Goal: Task Accomplishment & Management: Use online tool/utility

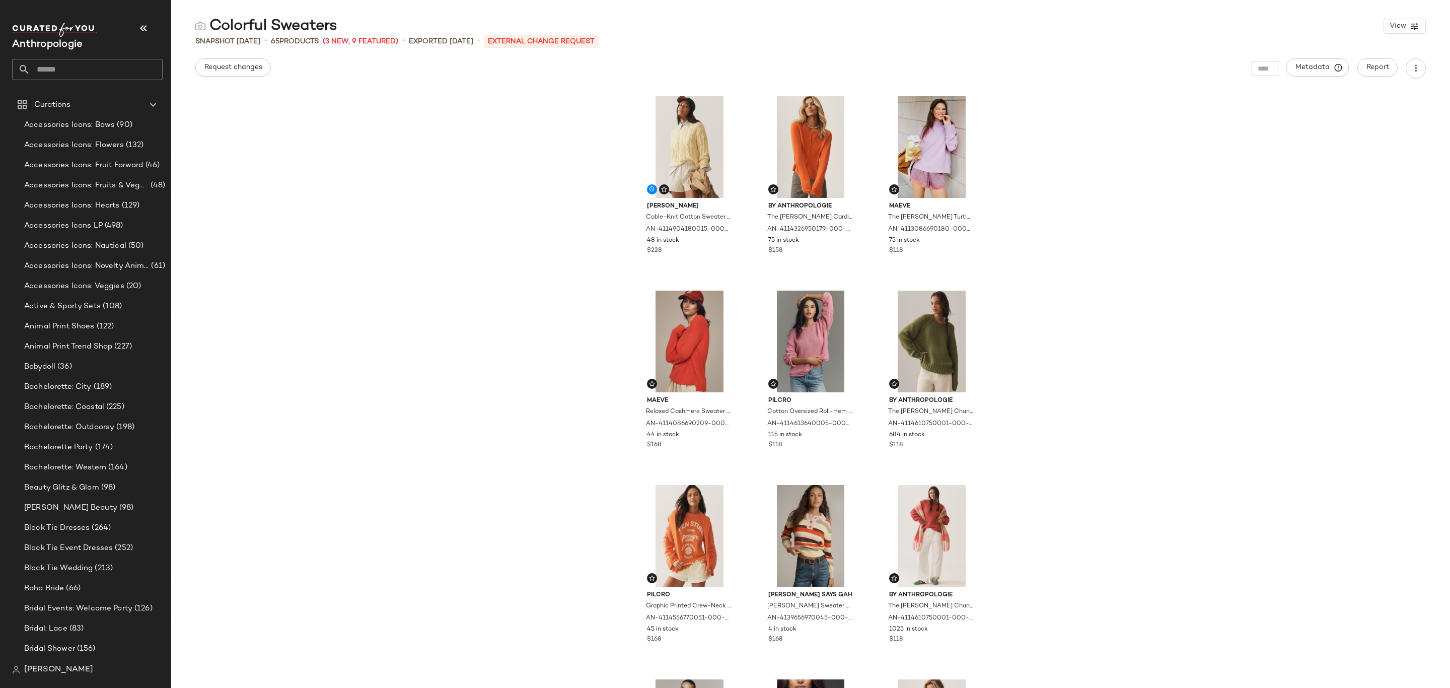
drag, startPoint x: 109, startPoint y: 68, endPoint x: 124, endPoint y: 73, distance: 15.3
click at [109, 68] on input "text" at bounding box center [96, 69] width 132 height 21
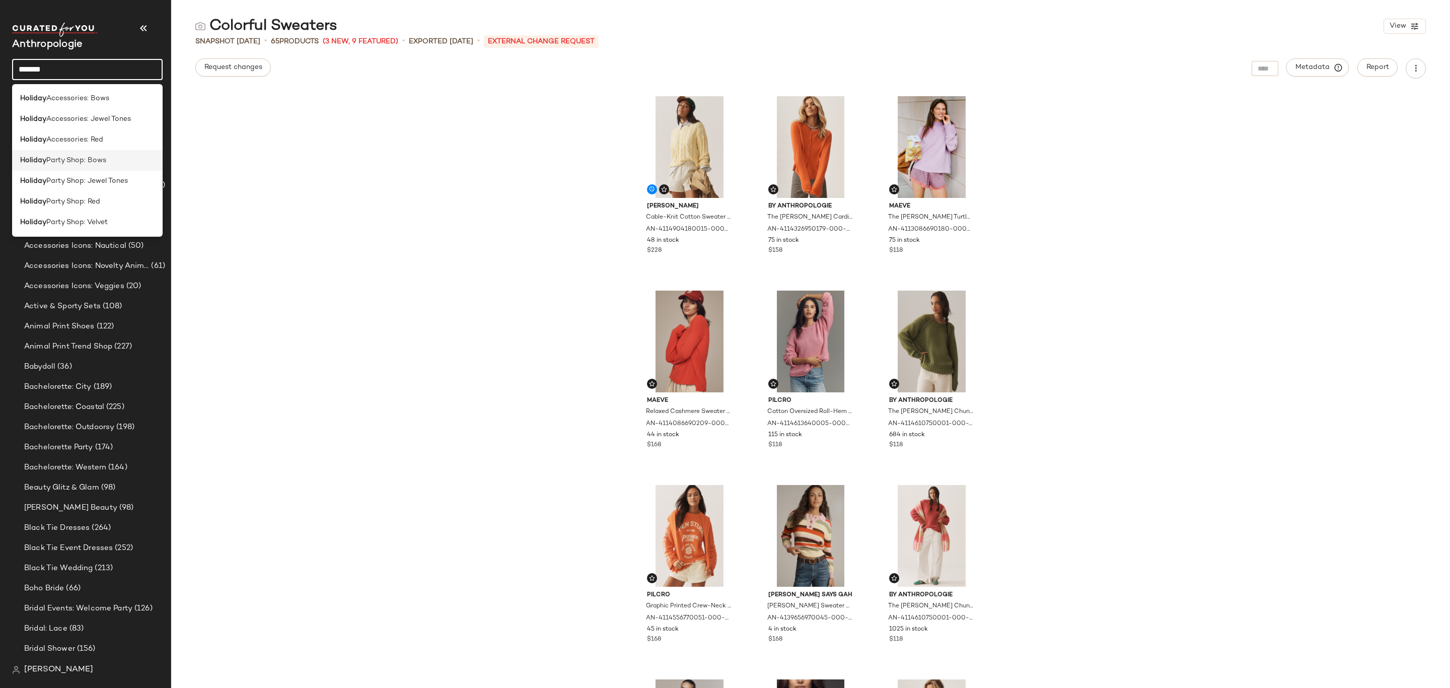
type input "*******"
click at [94, 162] on span "Party Shop: Bows" at bounding box center [76, 160] width 60 height 11
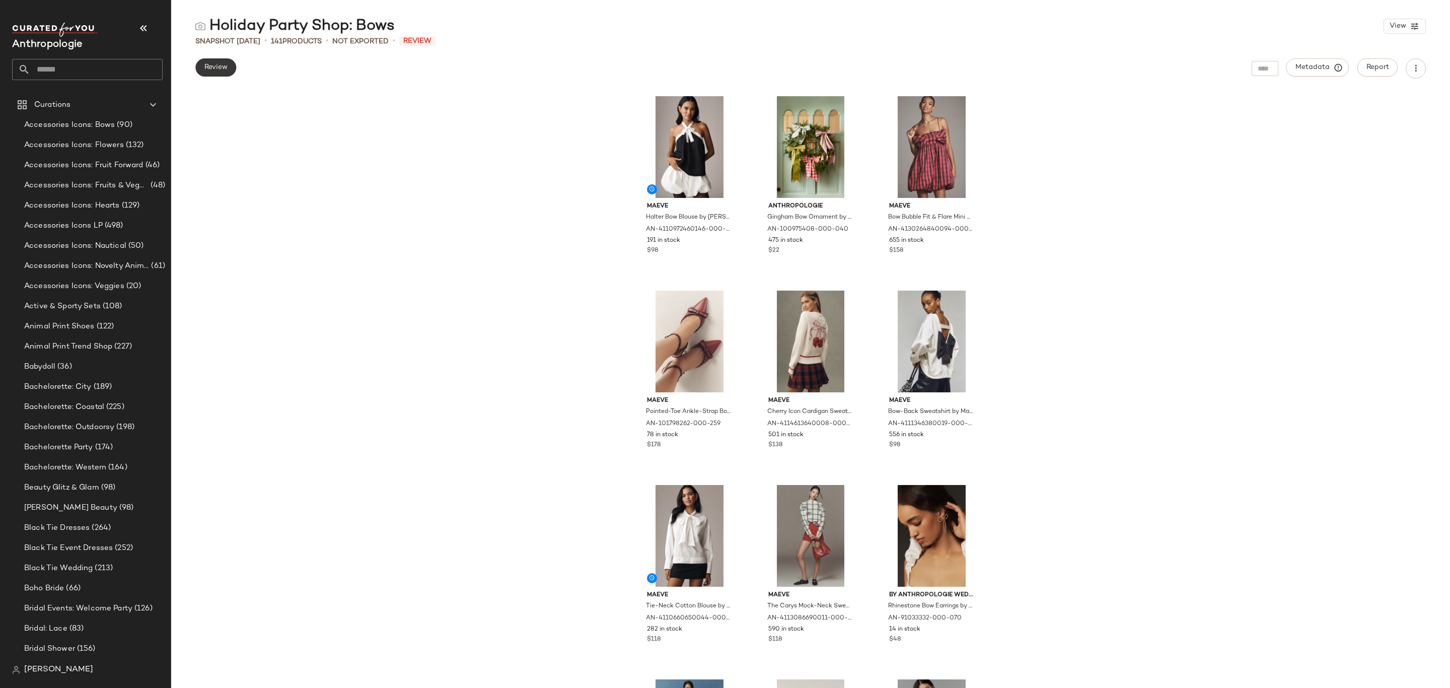
click at [218, 71] on span "Review" at bounding box center [216, 67] width 24 height 8
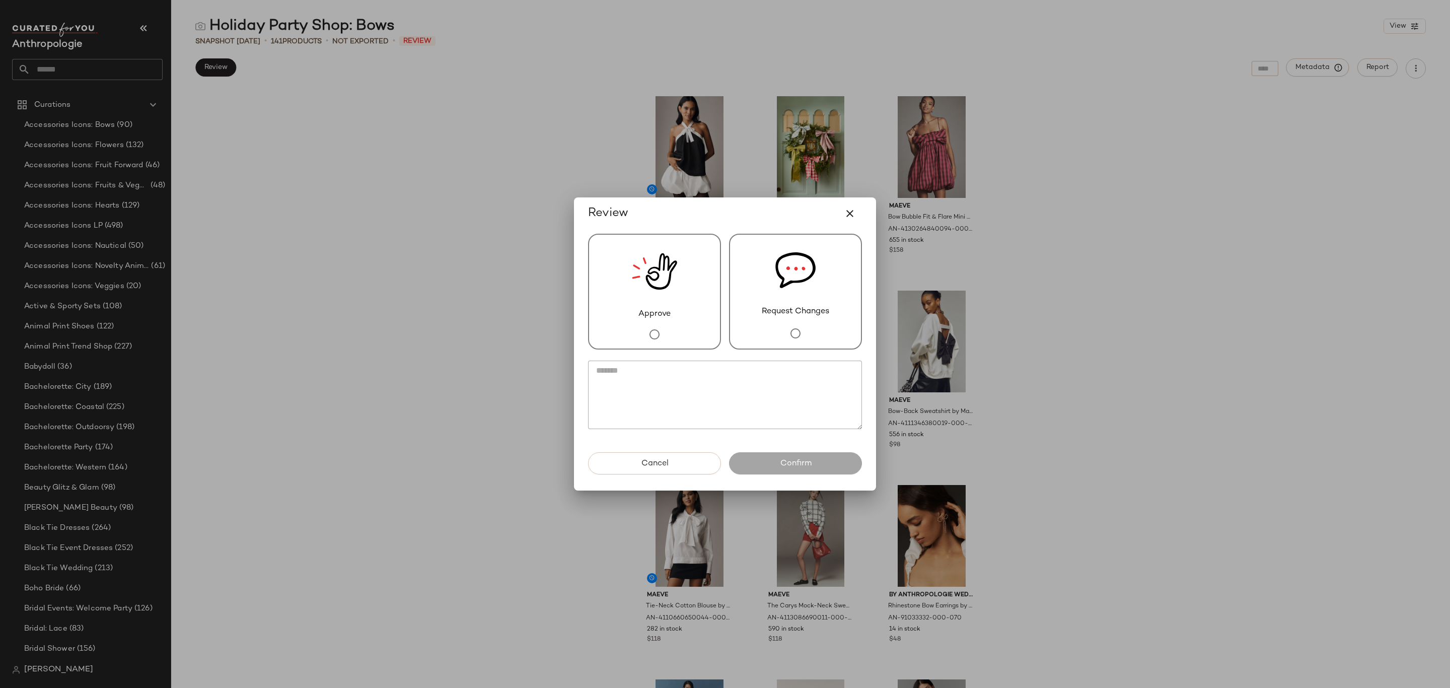
click at [678, 333] on div "Approve" at bounding box center [654, 292] width 133 height 116
click at [658, 387] on textarea at bounding box center [725, 394] width 274 height 68
type textarea "*"
drag, startPoint x: 685, startPoint y: 356, endPoint x: 685, endPoint y: 366, distance: 9.6
click at [685, 405] on textarea "**********" at bounding box center [725, 394] width 274 height 68
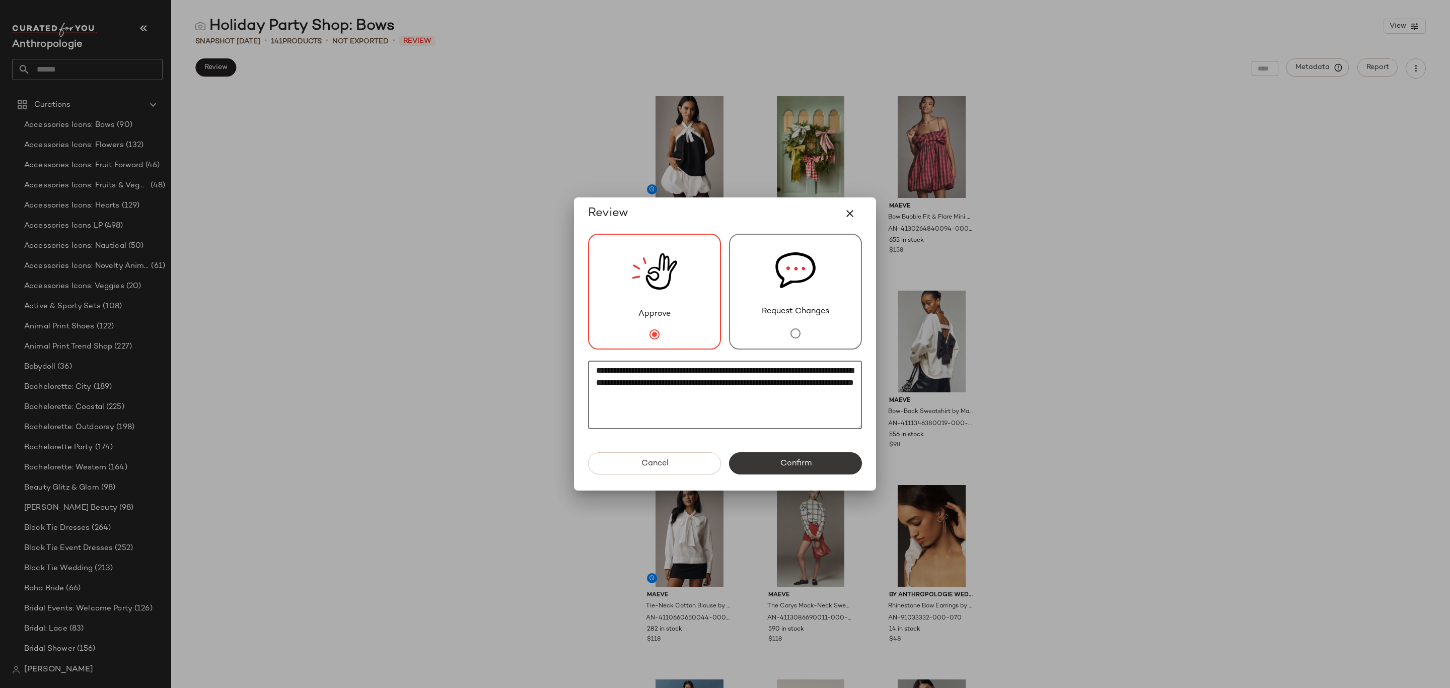
type textarea "**********"
click at [799, 461] on span "Confirm" at bounding box center [795, 464] width 32 height 10
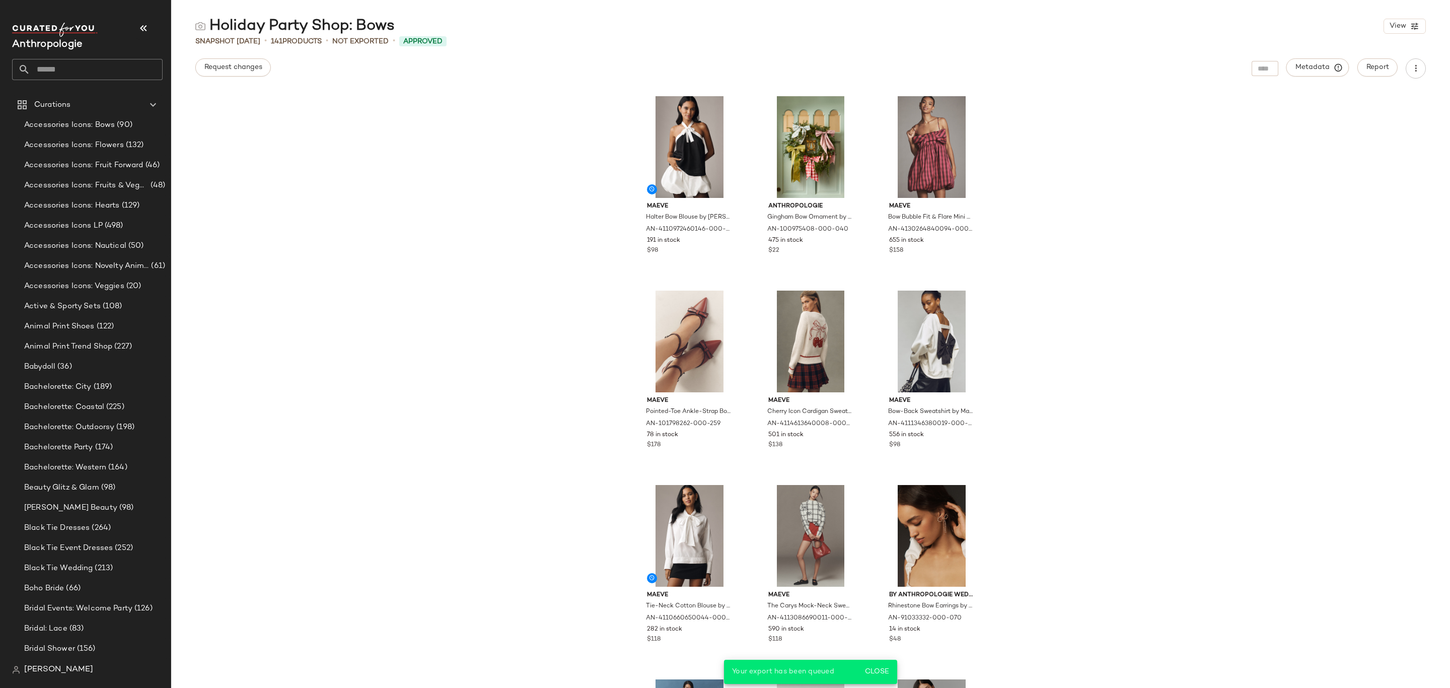
drag, startPoint x: 390, startPoint y: 19, endPoint x: 210, endPoint y: 28, distance: 180.0
click at [210, 28] on div "Holiday Party Shop: Bows" at bounding box center [294, 26] width 199 height 20
copy div "Holiday Party Shop: Bows"
click at [110, 74] on input "text" at bounding box center [96, 69] width 132 height 21
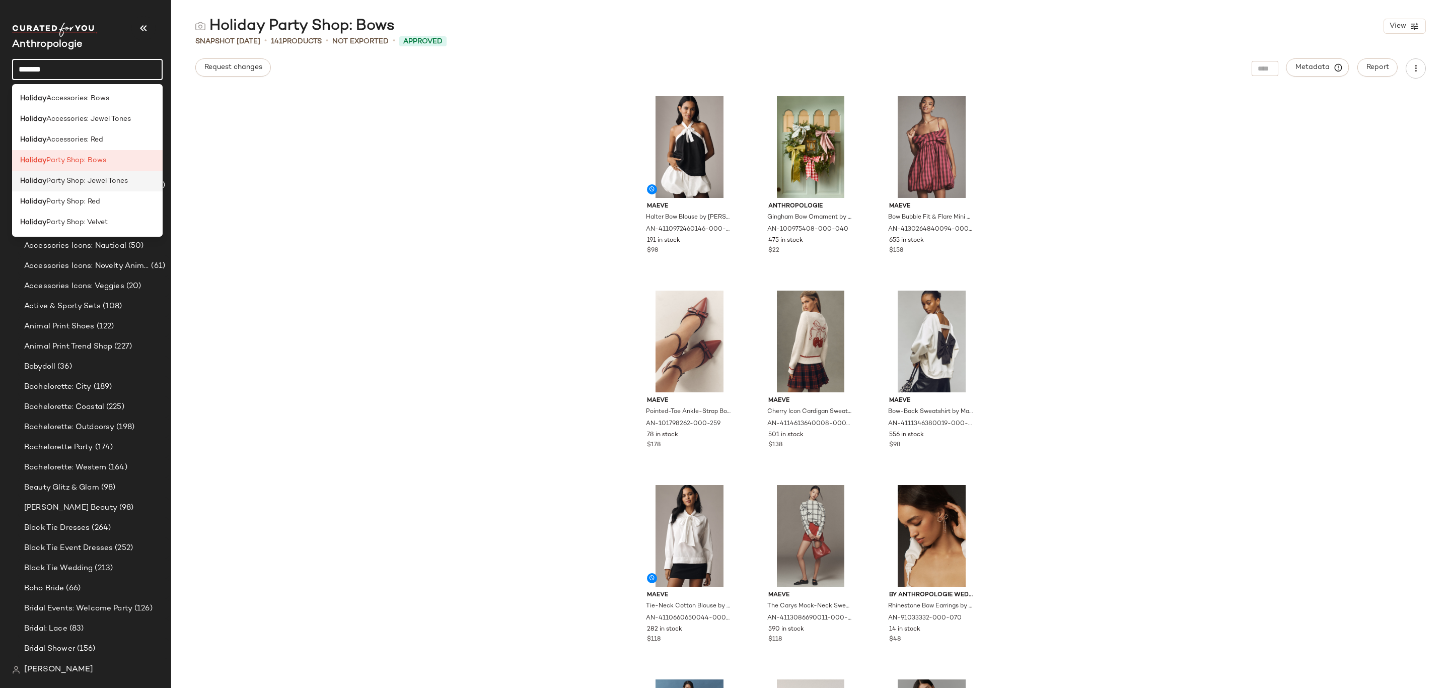
type input "*******"
click at [107, 180] on span "Party Shop: Jewel Tones" at bounding box center [87, 181] width 82 height 11
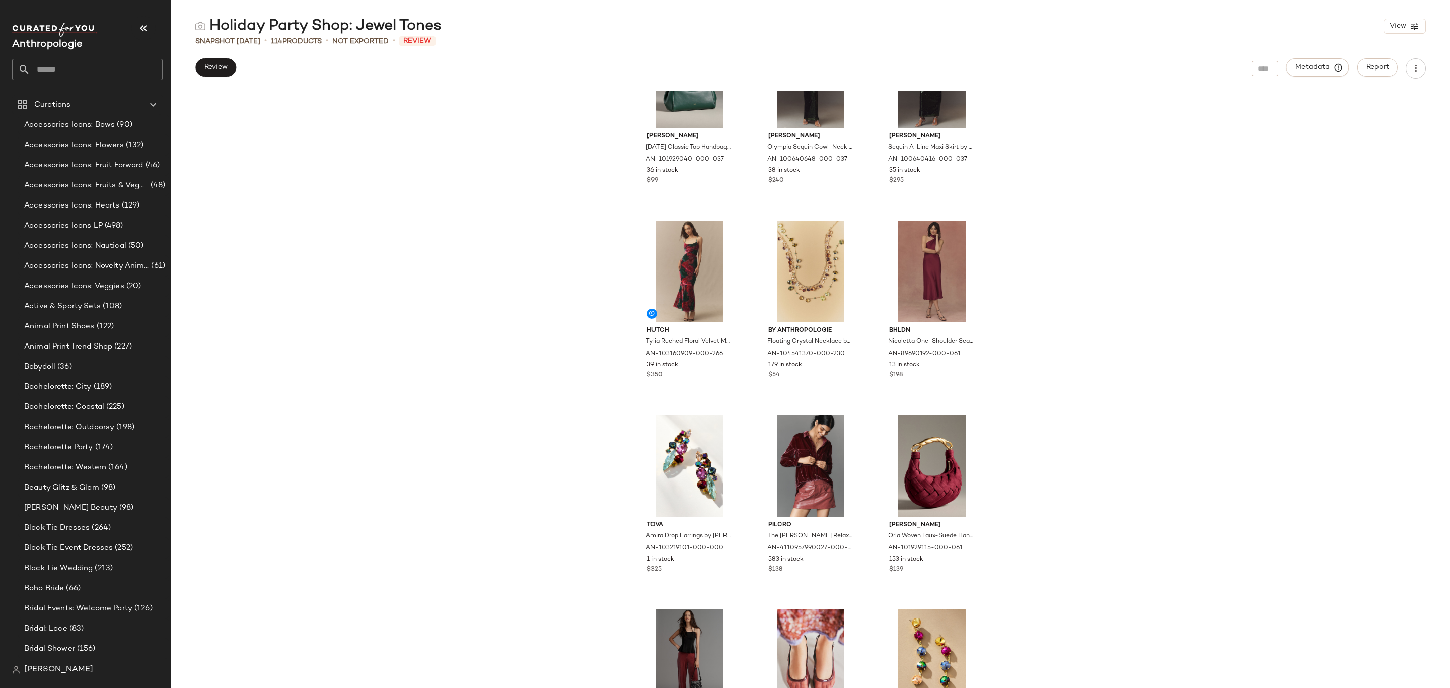
scroll to position [688, 0]
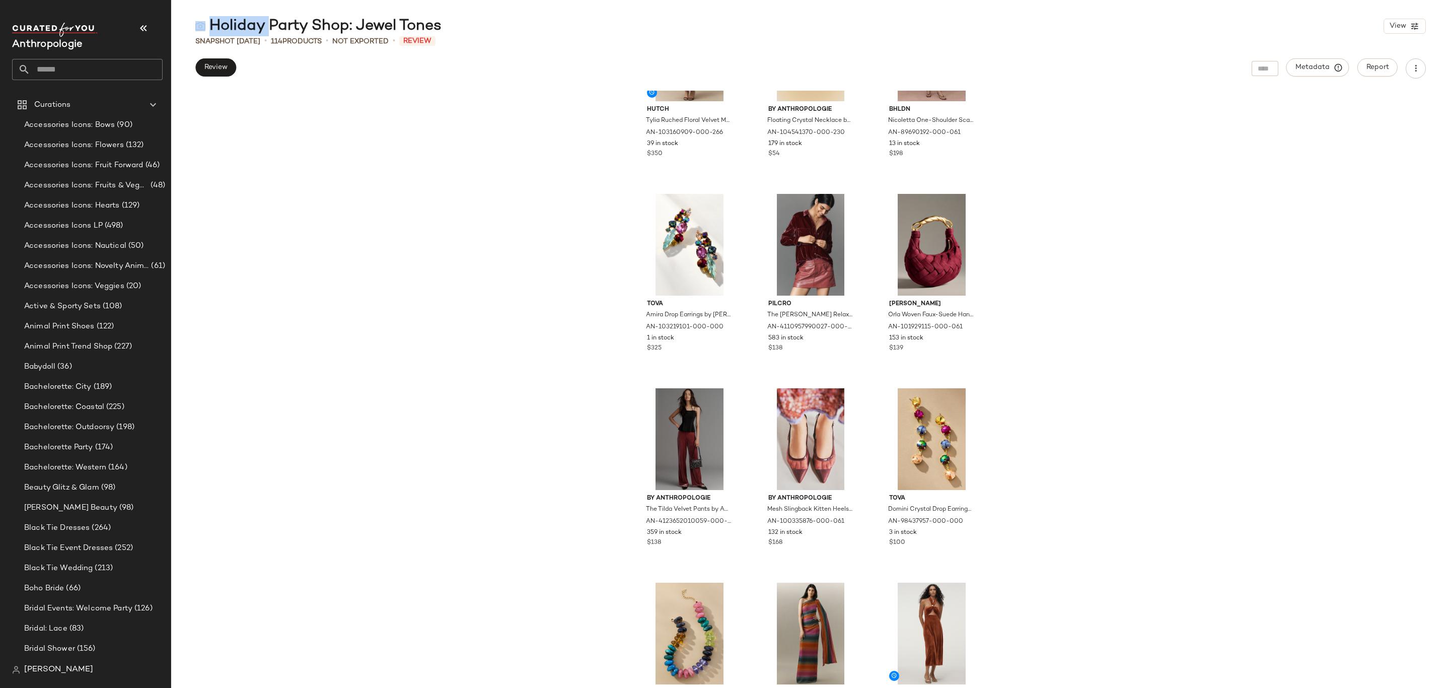
drag, startPoint x: 473, startPoint y: 27, endPoint x: 260, endPoint y: 28, distance: 212.5
click at [260, 28] on div "Holiday Party Shop: Jewel Tones View" at bounding box center [810, 26] width 1279 height 20
click at [416, 26] on div "Holiday Party Shop: Jewel Tones" at bounding box center [318, 26] width 246 height 20
drag, startPoint x: 449, startPoint y: 25, endPoint x: 245, endPoint y: 34, distance: 203.6
click at [245, 34] on div "Holiday Party Shop: Jewel Tones View" at bounding box center [810, 26] width 1279 height 20
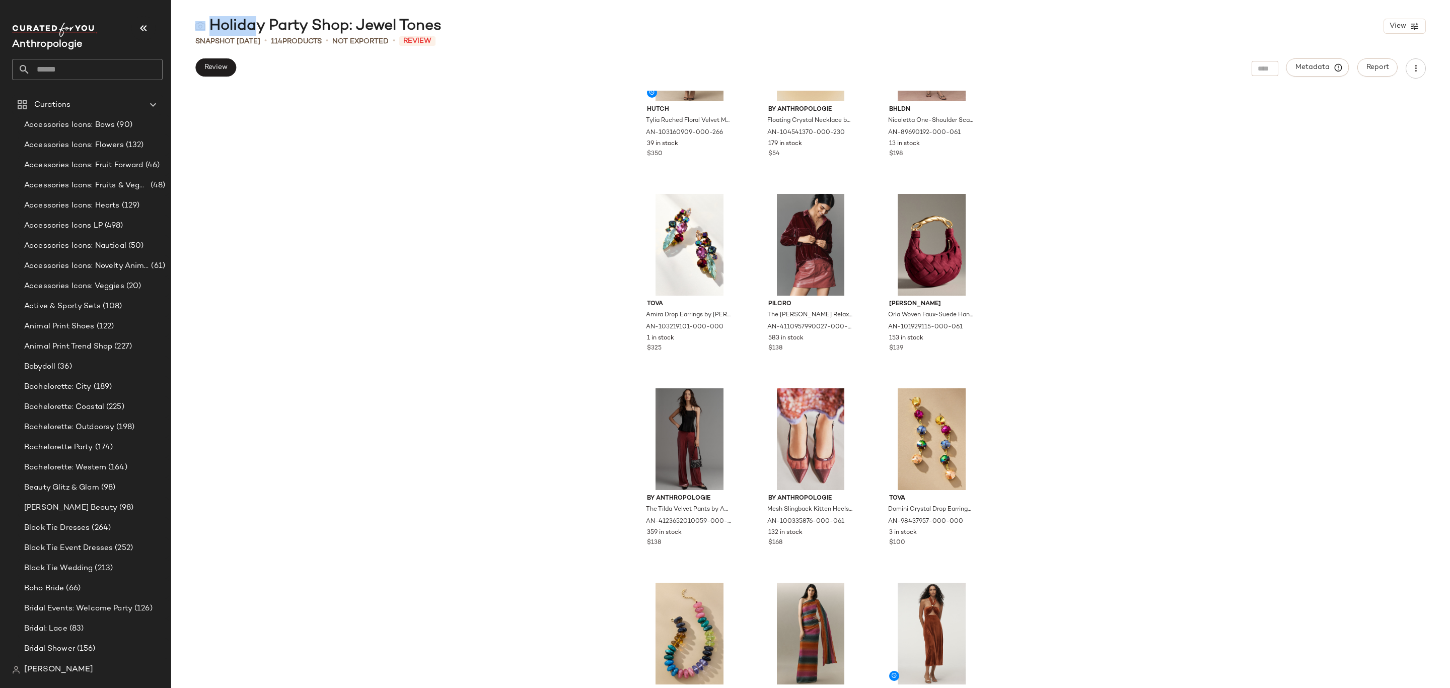
click at [213, 32] on div "Holiday Party Shop: Jewel Tones" at bounding box center [318, 26] width 246 height 20
drag, startPoint x: 245, startPoint y: 24, endPoint x: 440, endPoint y: 26, distance: 194.3
click at [440, 26] on div "Holiday Party Shop: Jewel Tones" at bounding box center [318, 26] width 246 height 20
copy div "Holiday Party Shop: Jewel Tones"
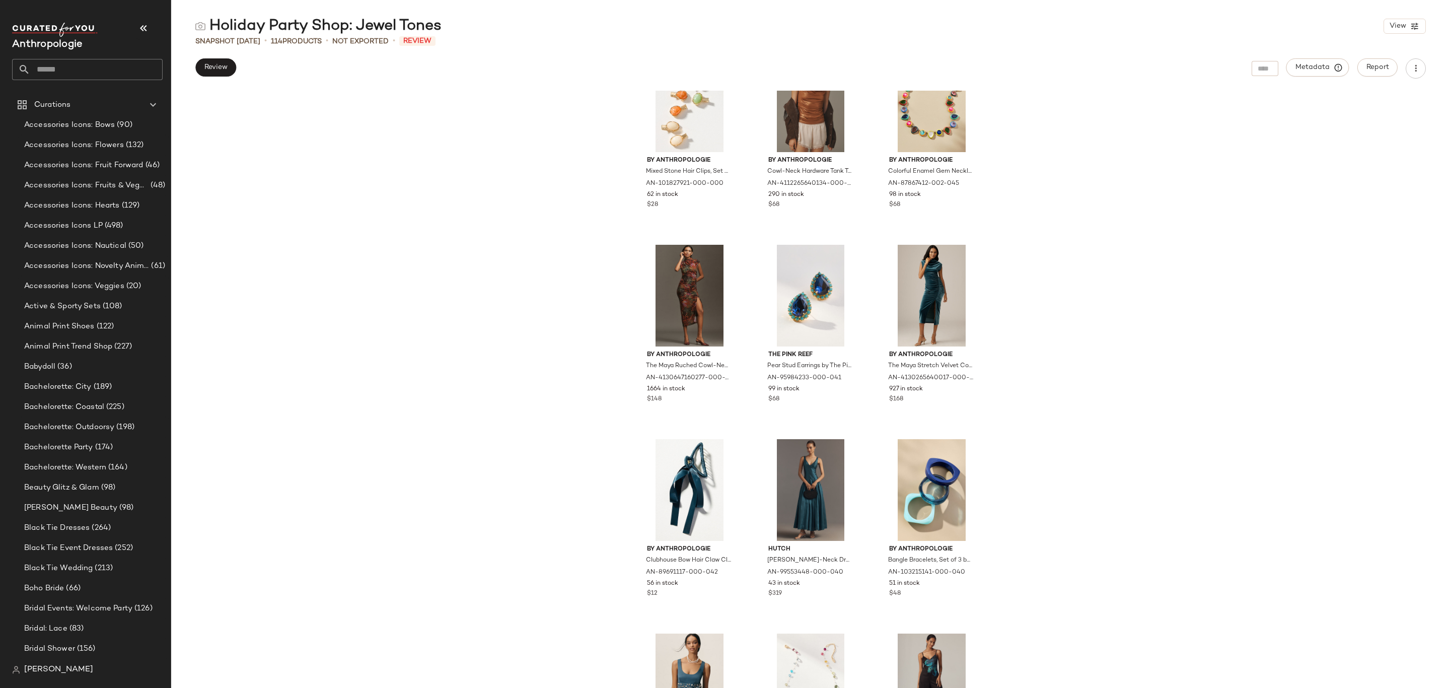
scroll to position [0, 0]
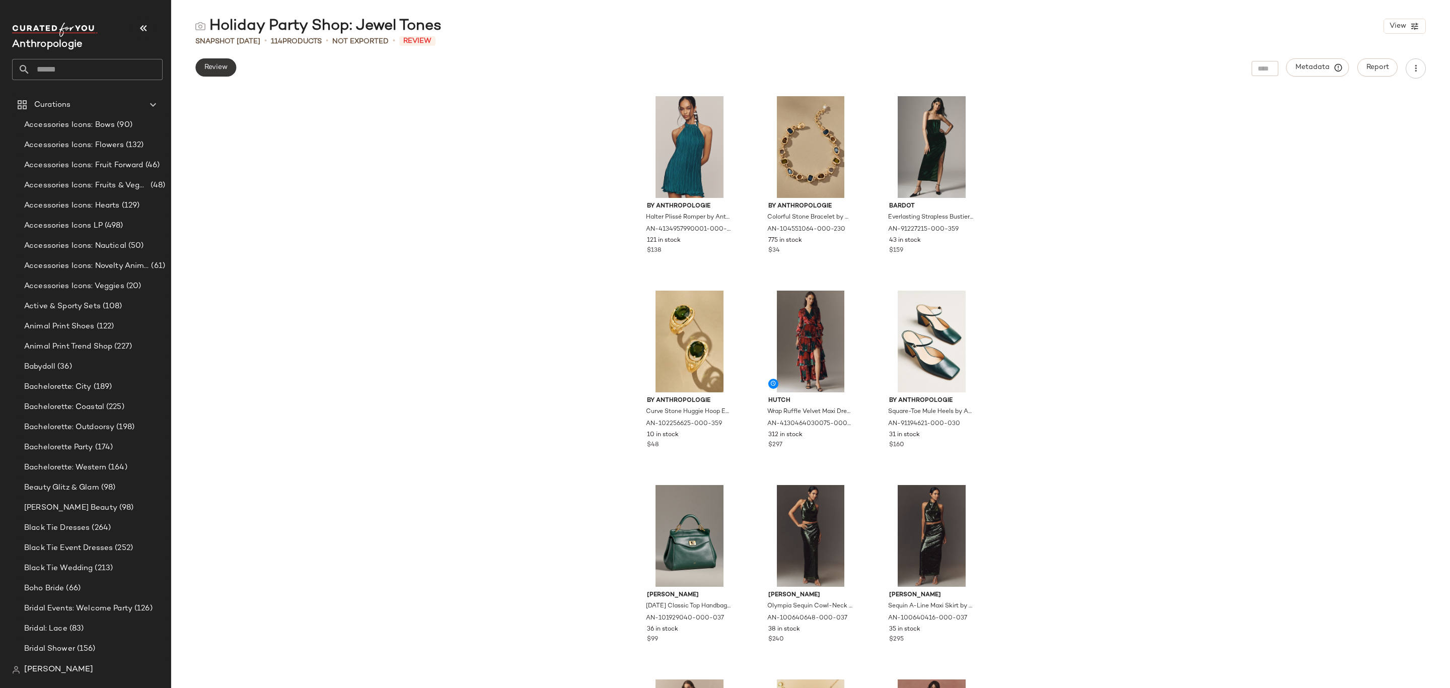
click at [219, 68] on span "Review" at bounding box center [216, 67] width 24 height 8
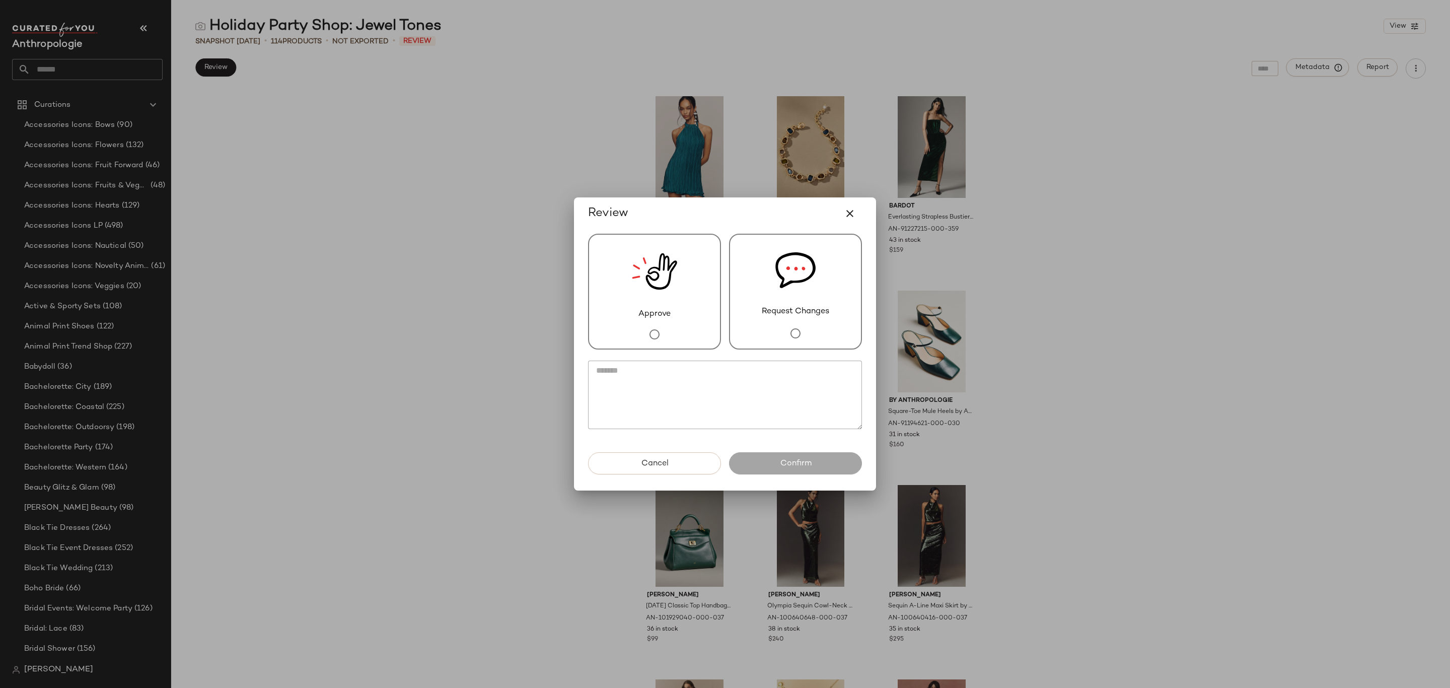
click at [683, 299] on div "Approve" at bounding box center [654, 292] width 133 height 116
click at [840, 467] on button "Confirm" at bounding box center [795, 463] width 133 height 22
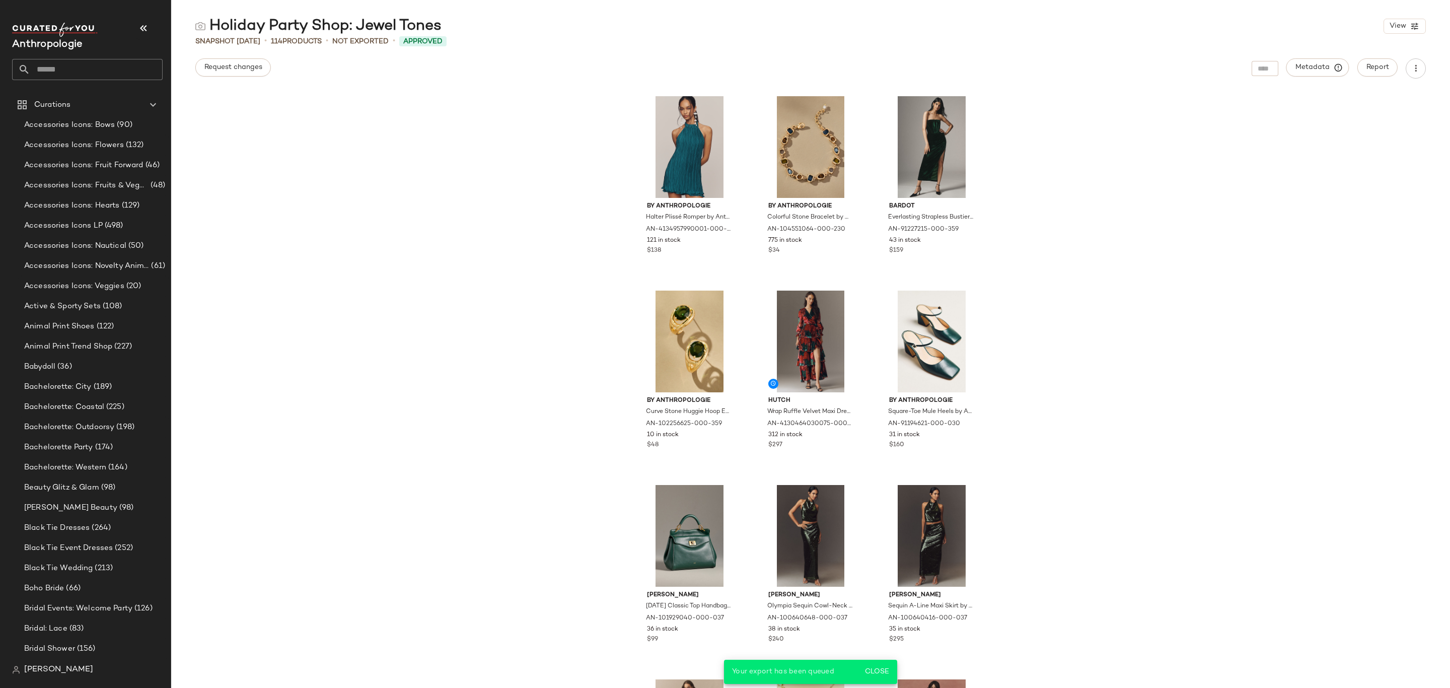
click at [103, 73] on input "text" at bounding box center [96, 69] width 132 height 21
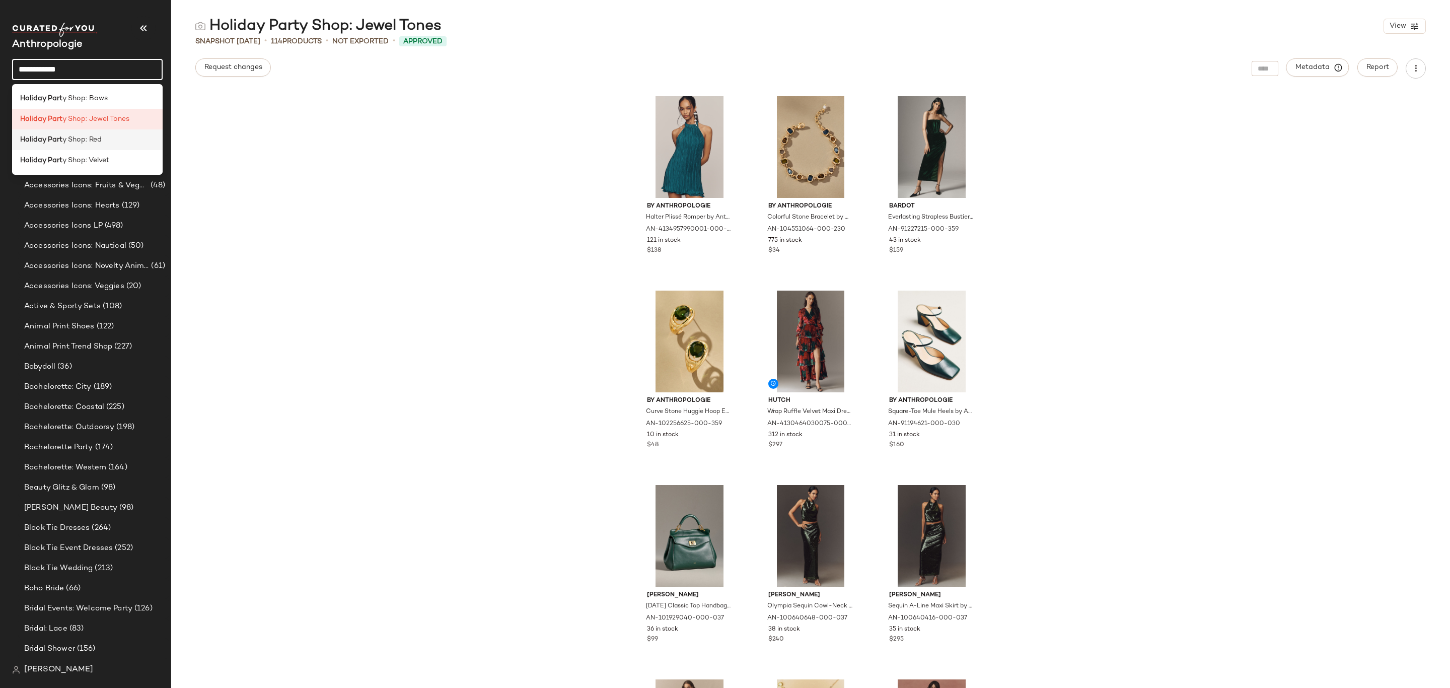
type input "**********"
click at [106, 138] on div "Holiday Part y Shop: Red" at bounding box center [87, 139] width 134 height 11
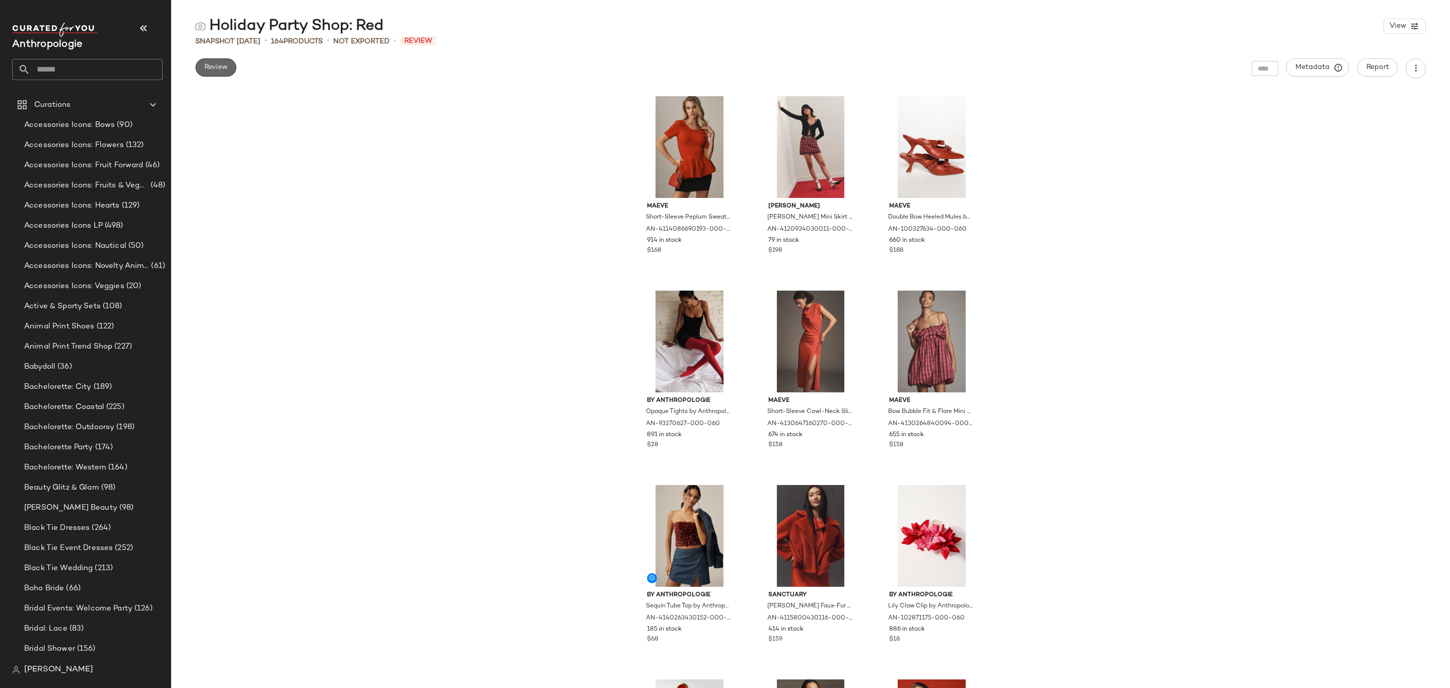
click at [227, 73] on button "Review" at bounding box center [215, 67] width 41 height 18
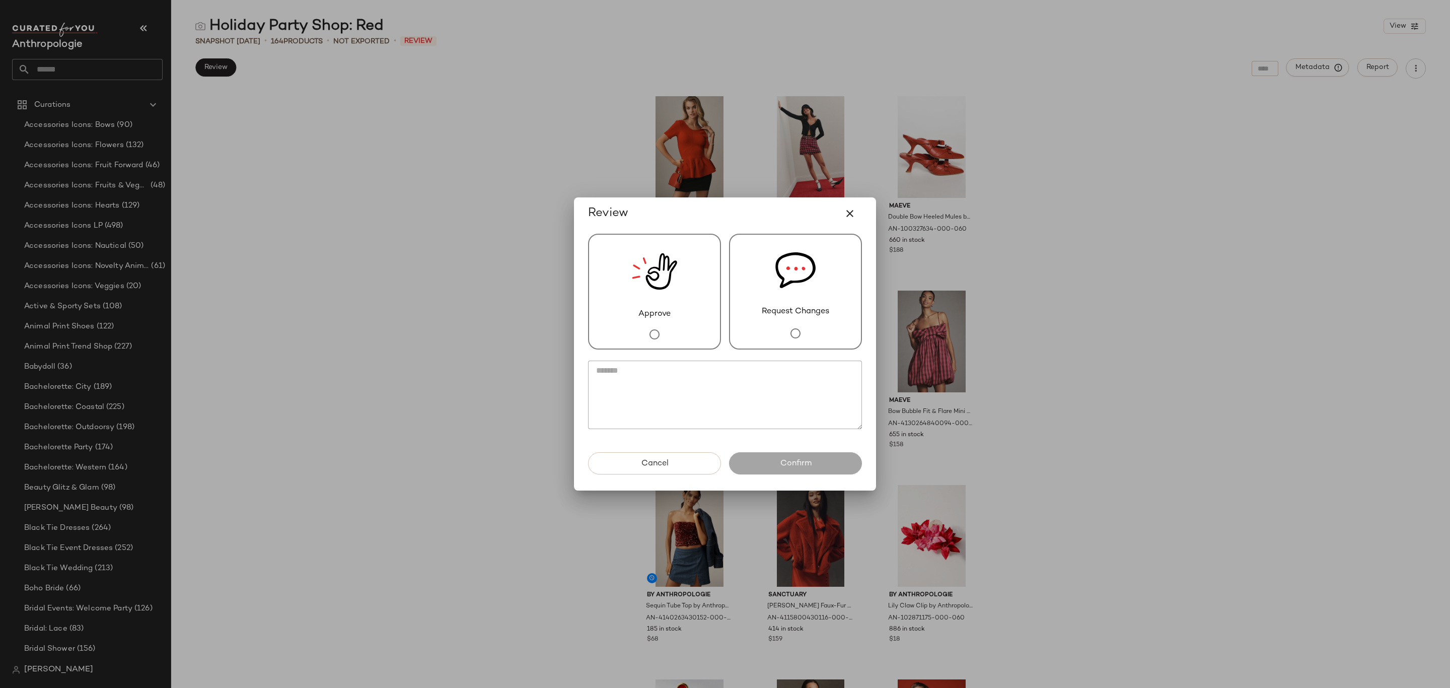
click at [651, 313] on span "Approve" at bounding box center [654, 314] width 32 height 12
click at [831, 470] on button "Confirm" at bounding box center [795, 463] width 133 height 22
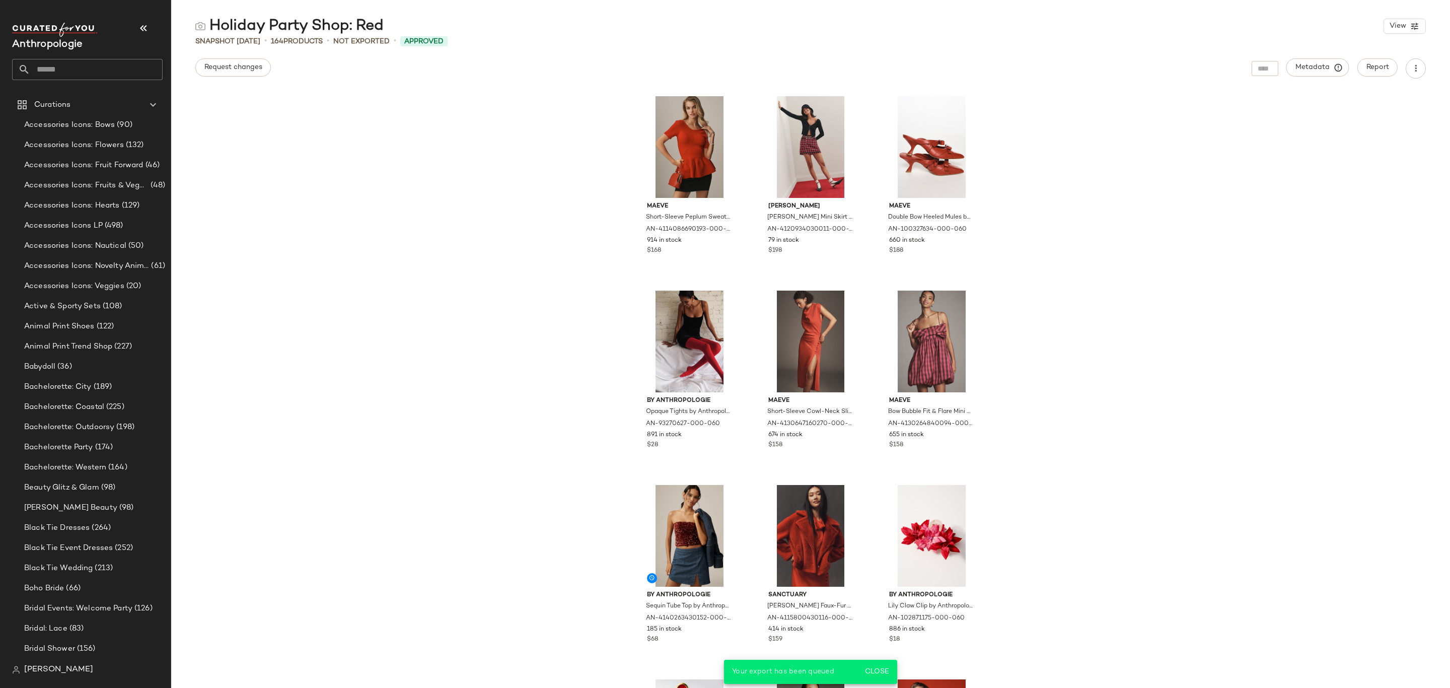
drag, startPoint x: 390, startPoint y: 32, endPoint x: 211, endPoint y: 27, distance: 178.3
click at [211, 27] on div "Holiday Party Shop: Red View" at bounding box center [810, 26] width 1279 height 20
copy div "Holiday Party Shop: Red"
click at [113, 65] on input "text" at bounding box center [96, 69] width 132 height 21
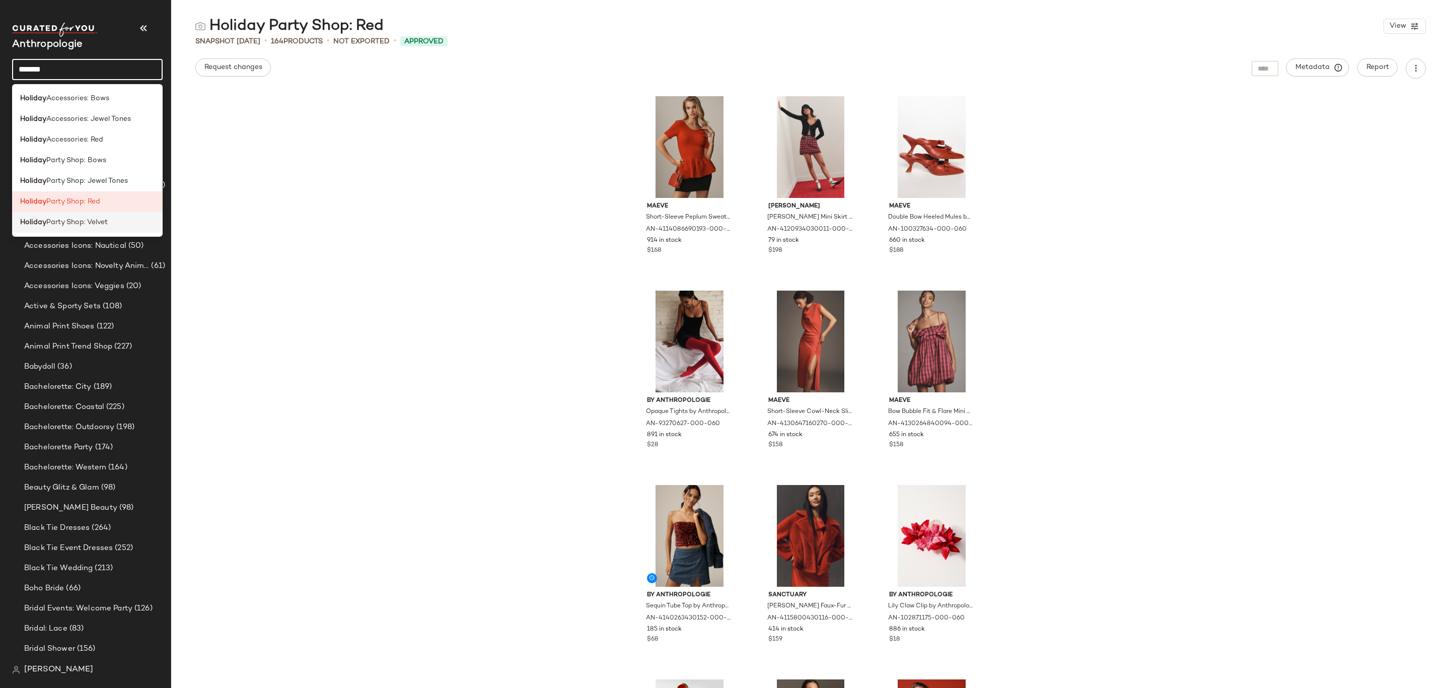
type input "*******"
click at [94, 222] on span "Party Shop: Velvet" at bounding box center [76, 222] width 61 height 11
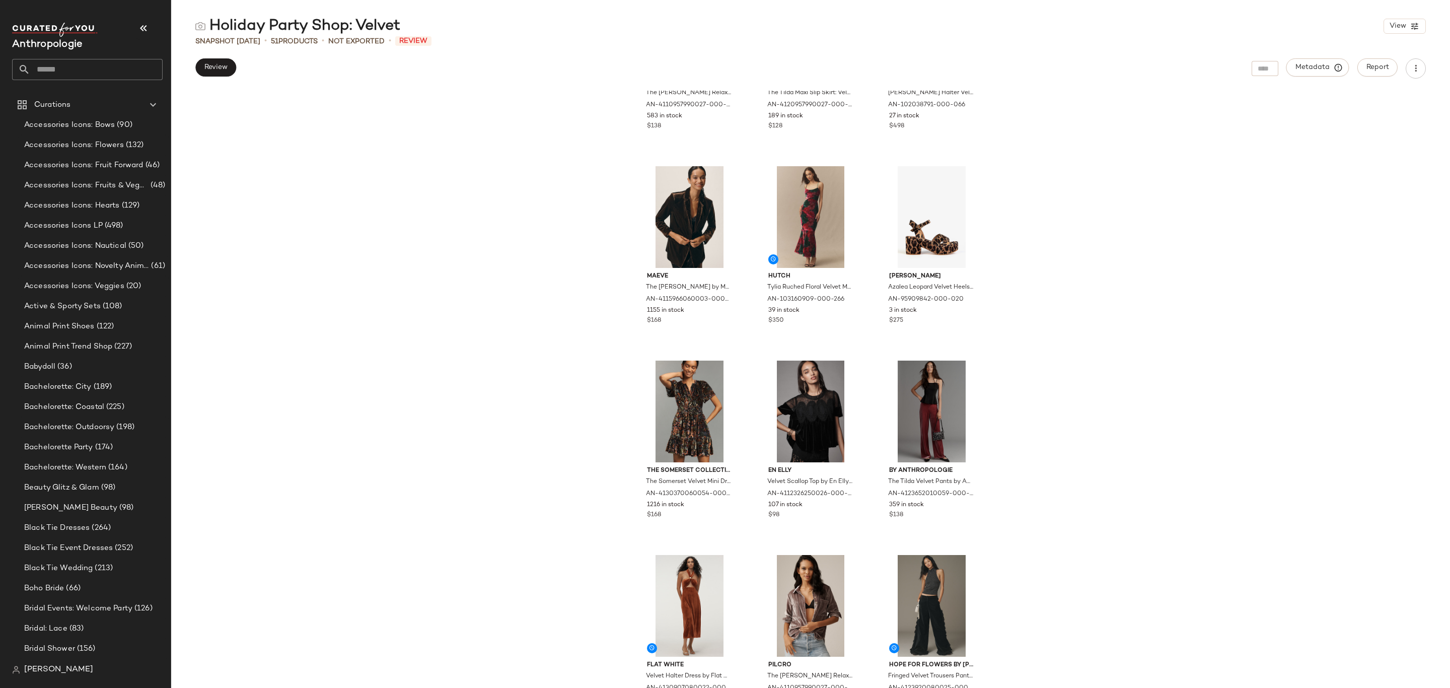
scroll to position [537, 0]
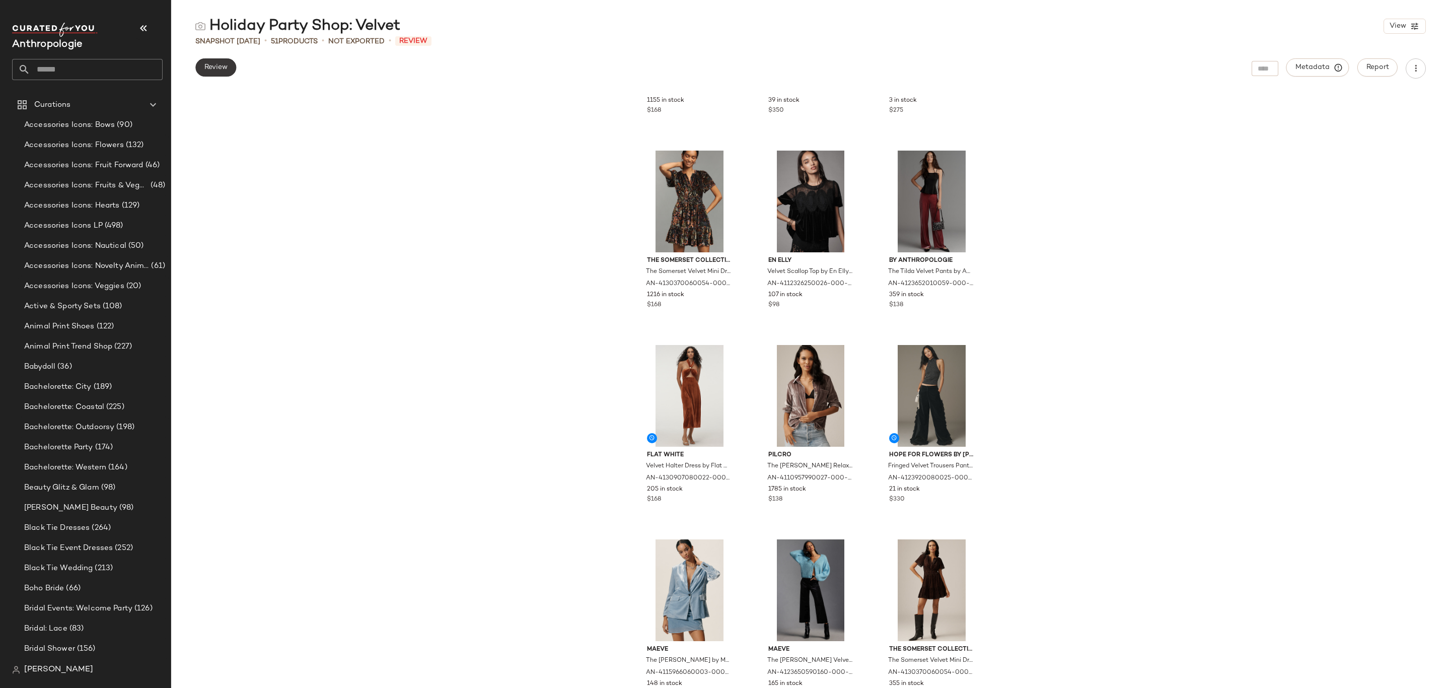
click at [227, 71] on span "Review" at bounding box center [216, 67] width 24 height 8
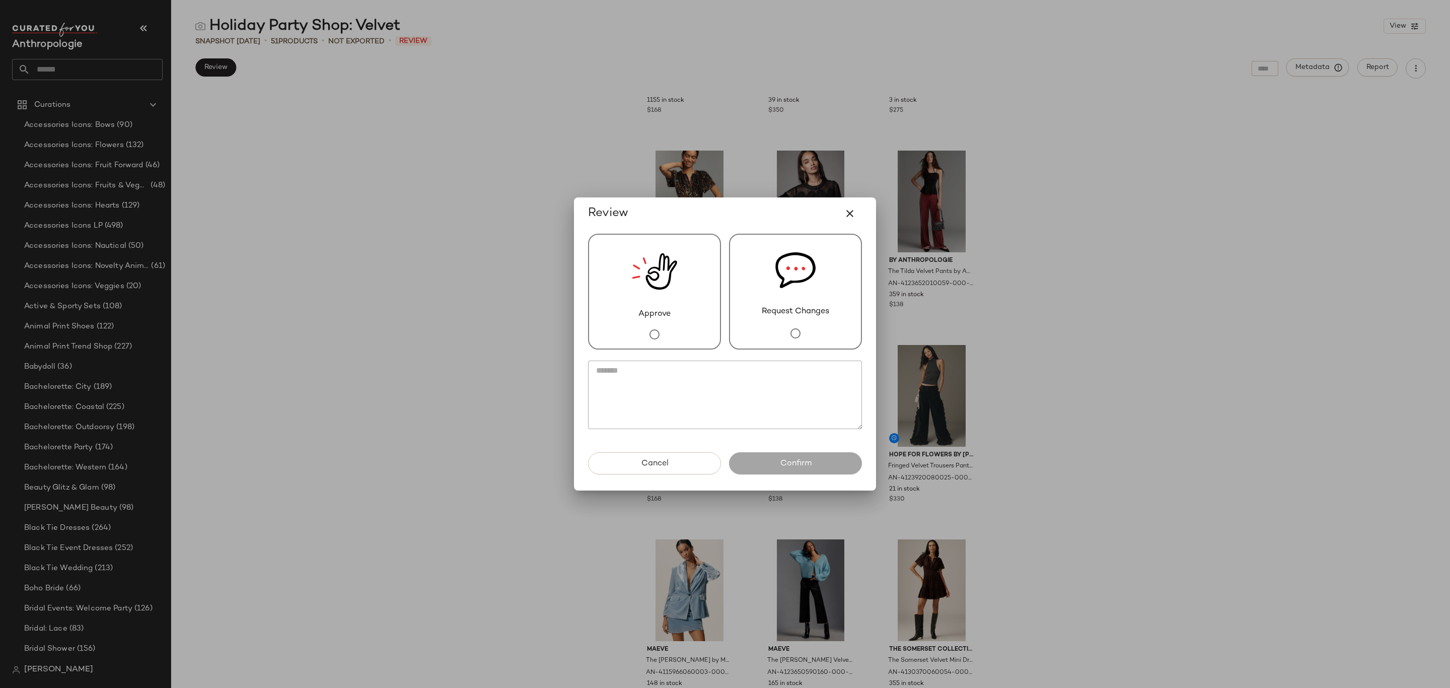
click at [685, 274] on div "Approve" at bounding box center [654, 292] width 133 height 116
click at [801, 473] on button "Confirm" at bounding box center [795, 463] width 133 height 22
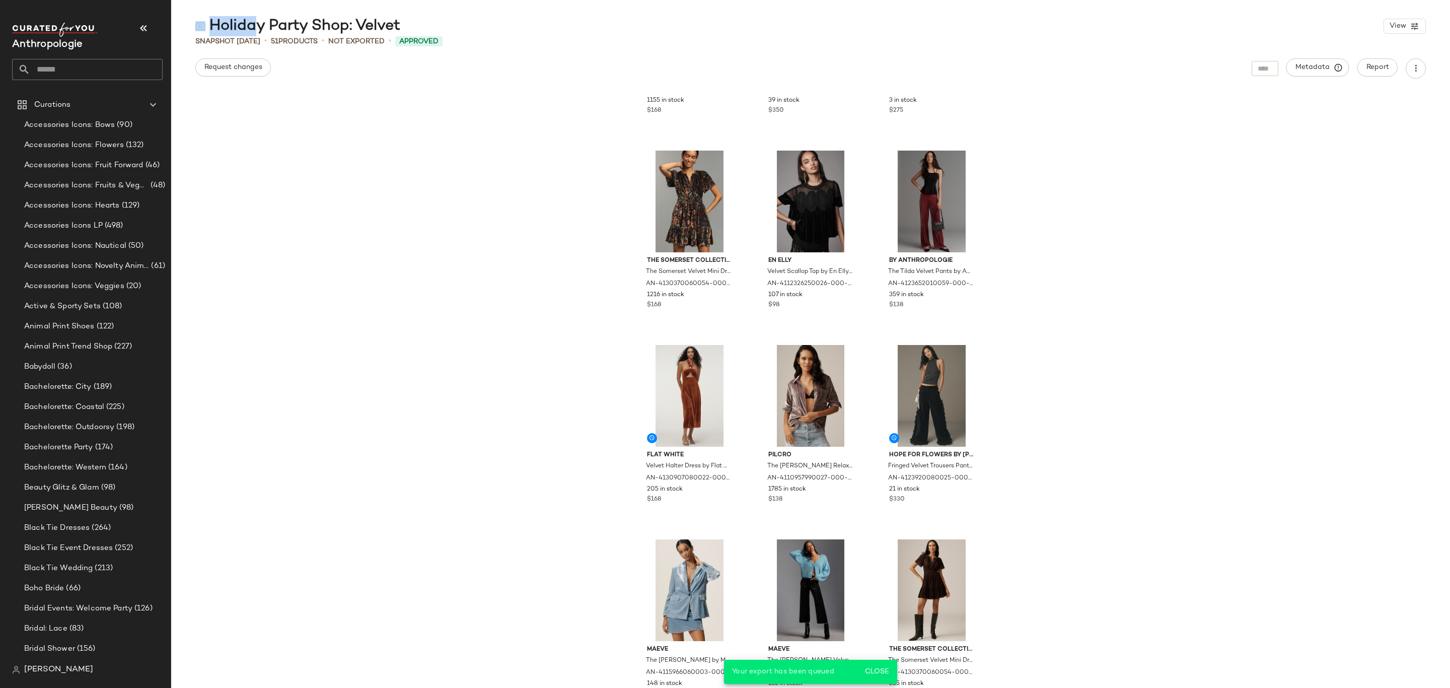
drag, startPoint x: 405, startPoint y: 17, endPoint x: 264, endPoint y: 17, distance: 141.0
click at [260, 20] on div "Holiday Party Shop: Velvet View" at bounding box center [810, 26] width 1279 height 20
click at [349, 21] on div "Holiday Party Shop: Velvet" at bounding box center [297, 26] width 205 height 20
drag, startPoint x: 405, startPoint y: 23, endPoint x: 257, endPoint y: 26, distance: 148.1
click at [257, 26] on div "Holiday Party Shop: Velvet View" at bounding box center [810, 26] width 1279 height 20
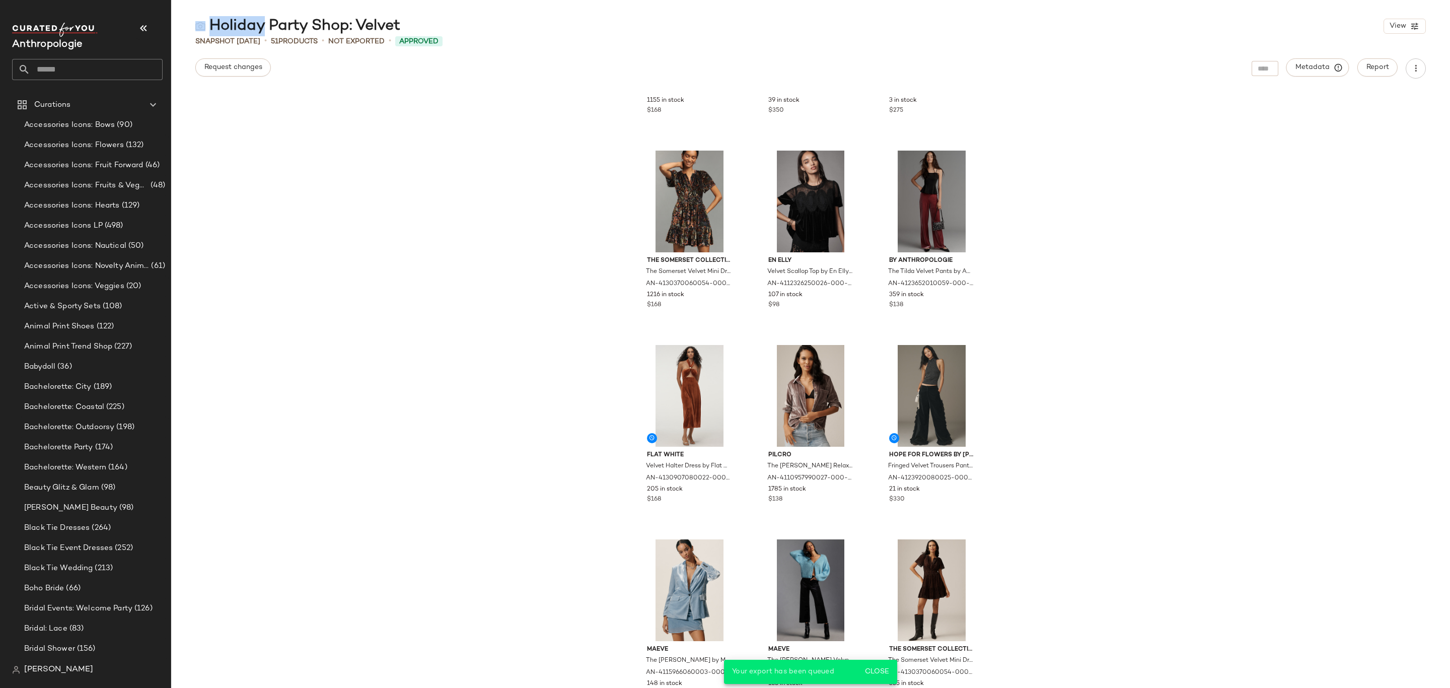
click at [241, 24] on div "Holiday Party Shop: Velvet" at bounding box center [297, 26] width 205 height 20
drag, startPoint x: 213, startPoint y: 24, endPoint x: 400, endPoint y: 34, distance: 187.5
click at [400, 34] on div "Holiday Party Shop: Velvet View" at bounding box center [810, 26] width 1279 height 20
copy div "Holiday Party Shop: Velvet"
click at [110, 66] on input "text" at bounding box center [96, 69] width 132 height 21
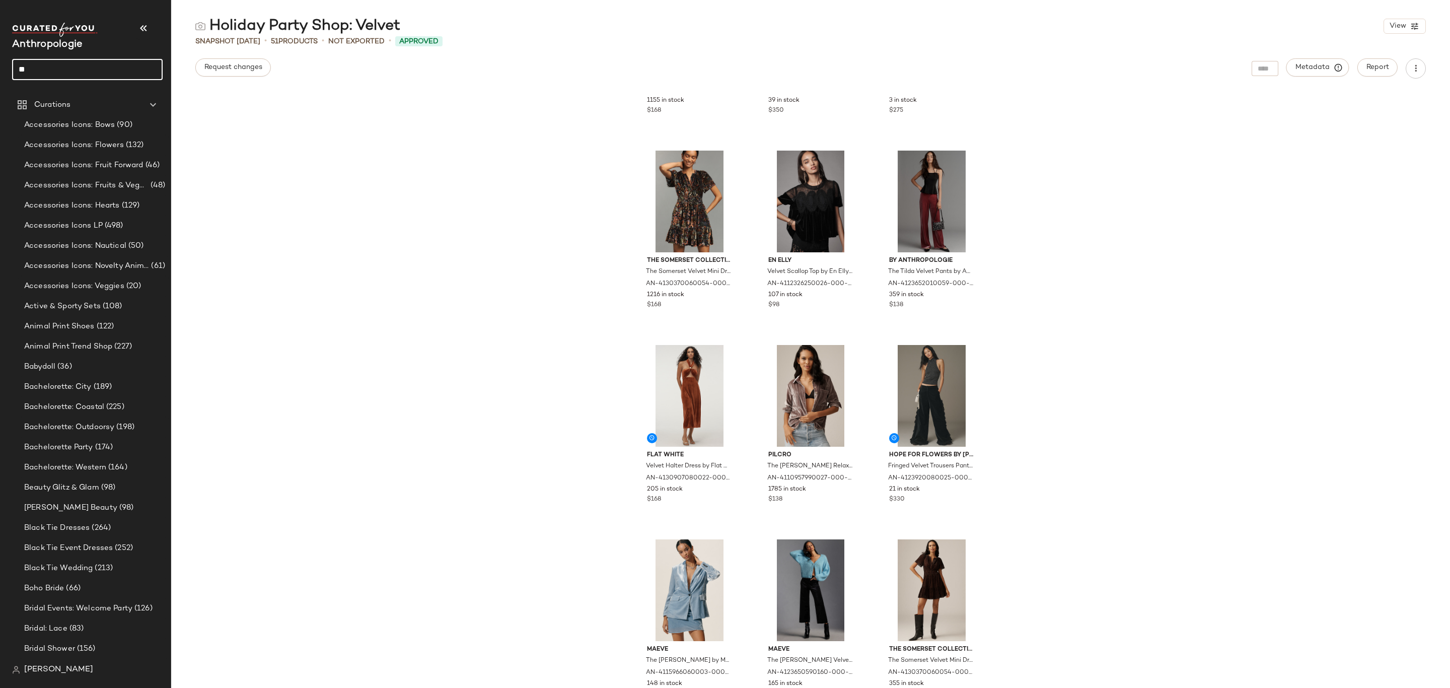
type input "*"
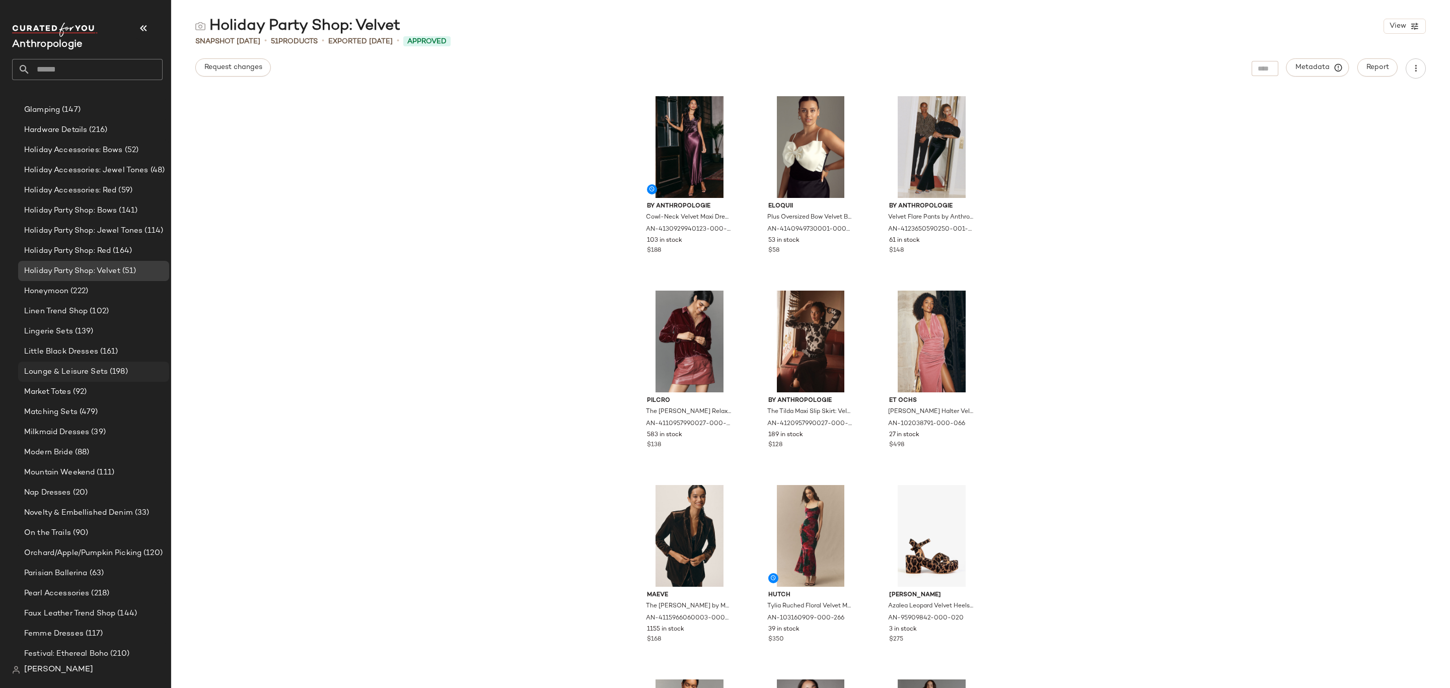
scroll to position [1552, 0]
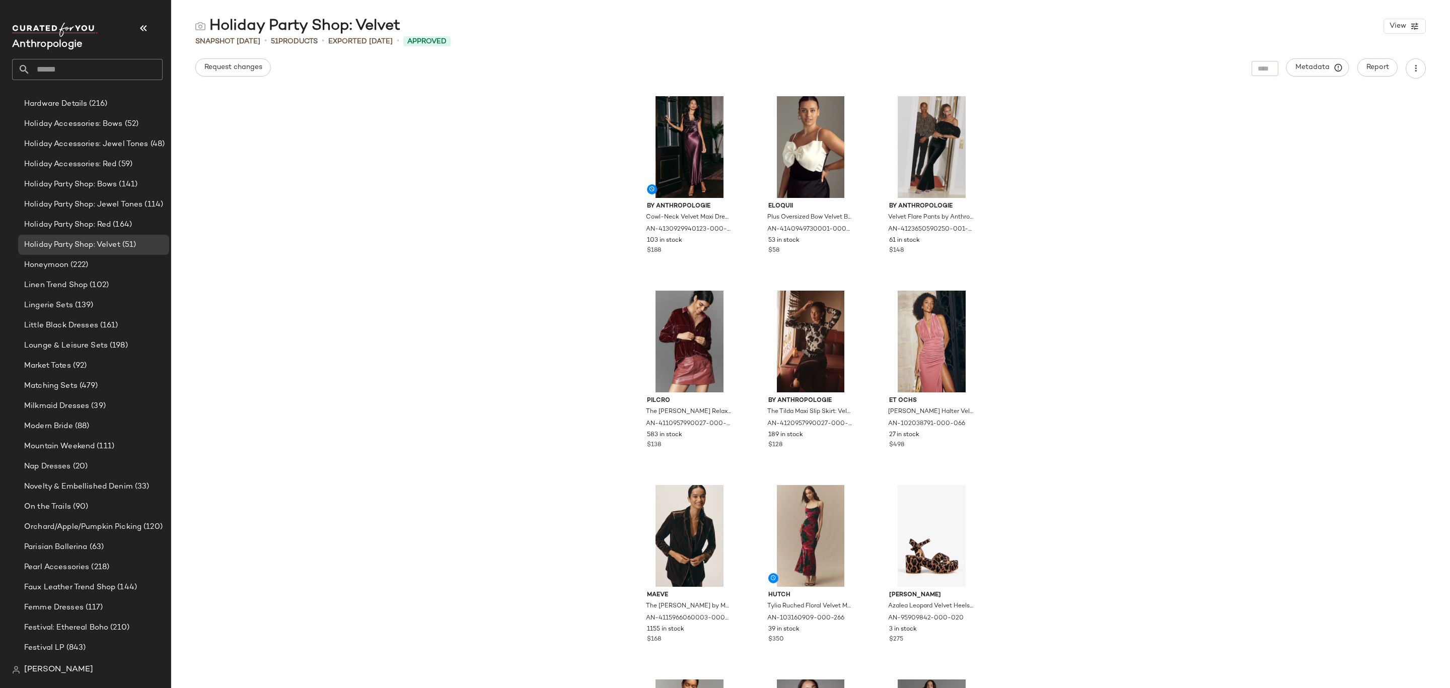
click at [1201, 375] on div "By Anthropologie Cowl-Neck Velvet Maxi Dress by Anthropologie in Purple, Women'…" at bounding box center [810, 389] width 1279 height 597
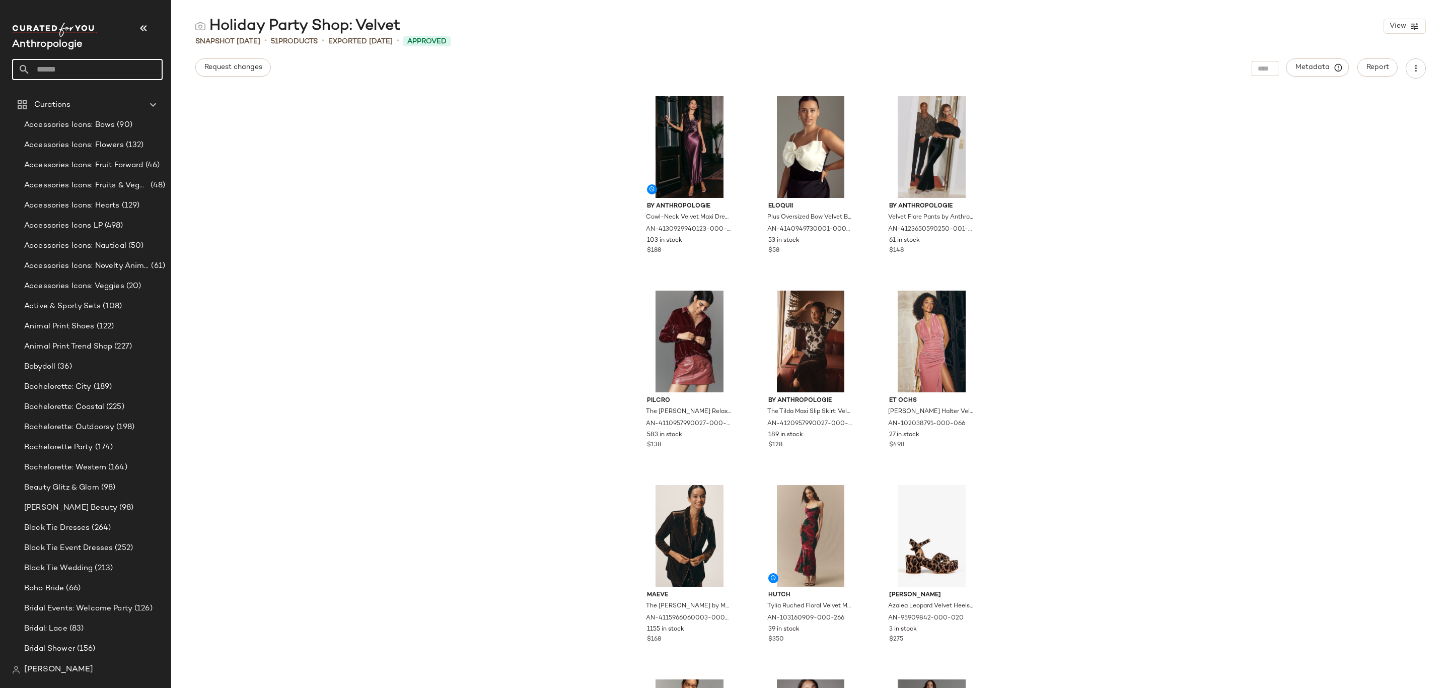
click at [80, 65] on input "text" at bounding box center [96, 69] width 132 height 21
type input "********"
drag, startPoint x: 87, startPoint y: 73, endPoint x: -83, endPoint y: 64, distance: 169.4
click at [0, 64] on html "Anthropologie ******** Curations Accessories Icons: Bows (90) Accessories Icons…" at bounding box center [725, 344] width 1450 height 688
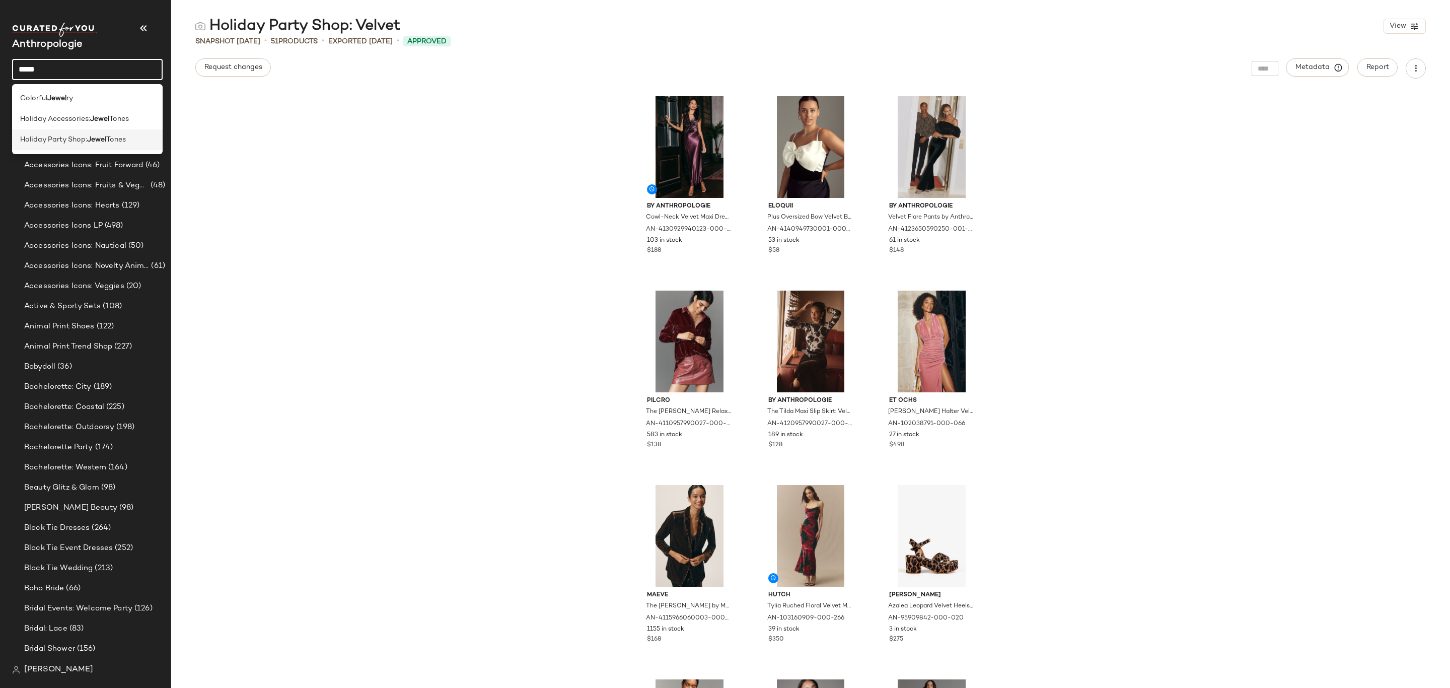
type input "*****"
click at [79, 142] on span "Holiday Party Shop:" at bounding box center [53, 139] width 67 height 11
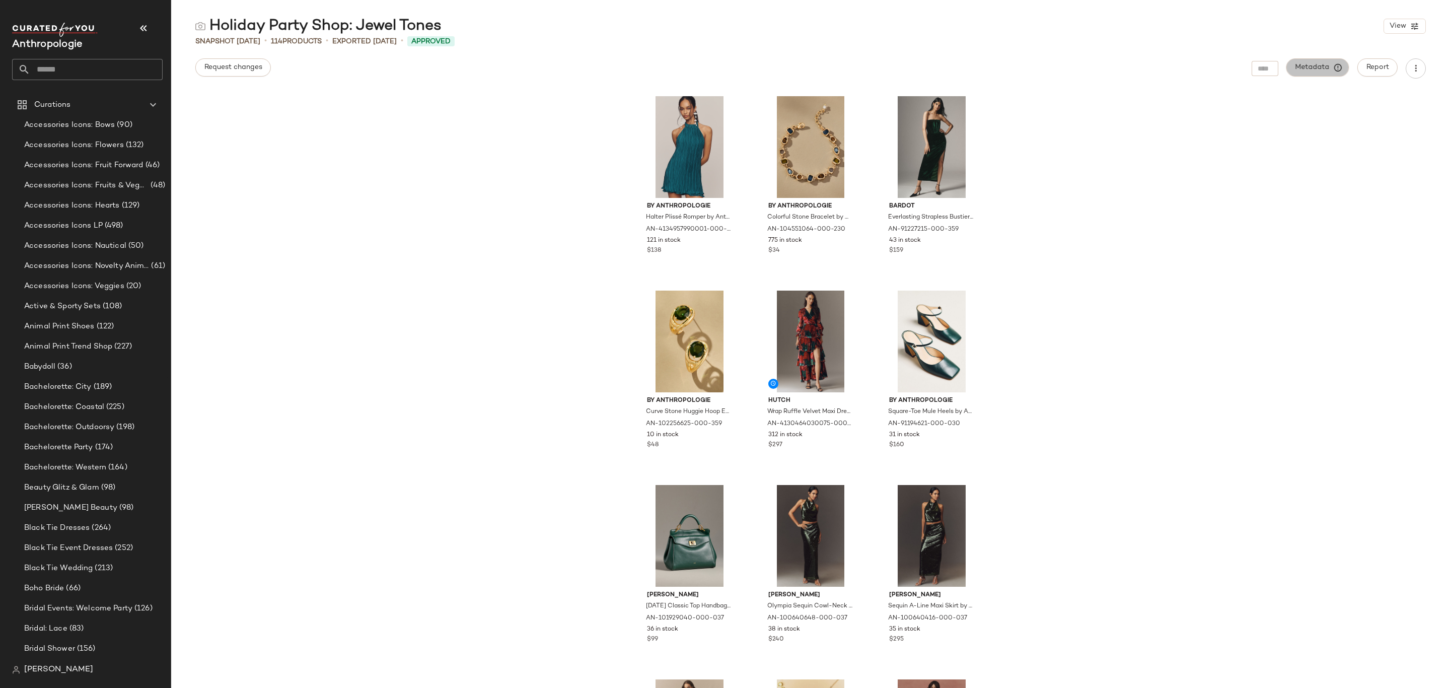
click at [1321, 65] on span "Metadata" at bounding box center [1318, 67] width 46 height 9
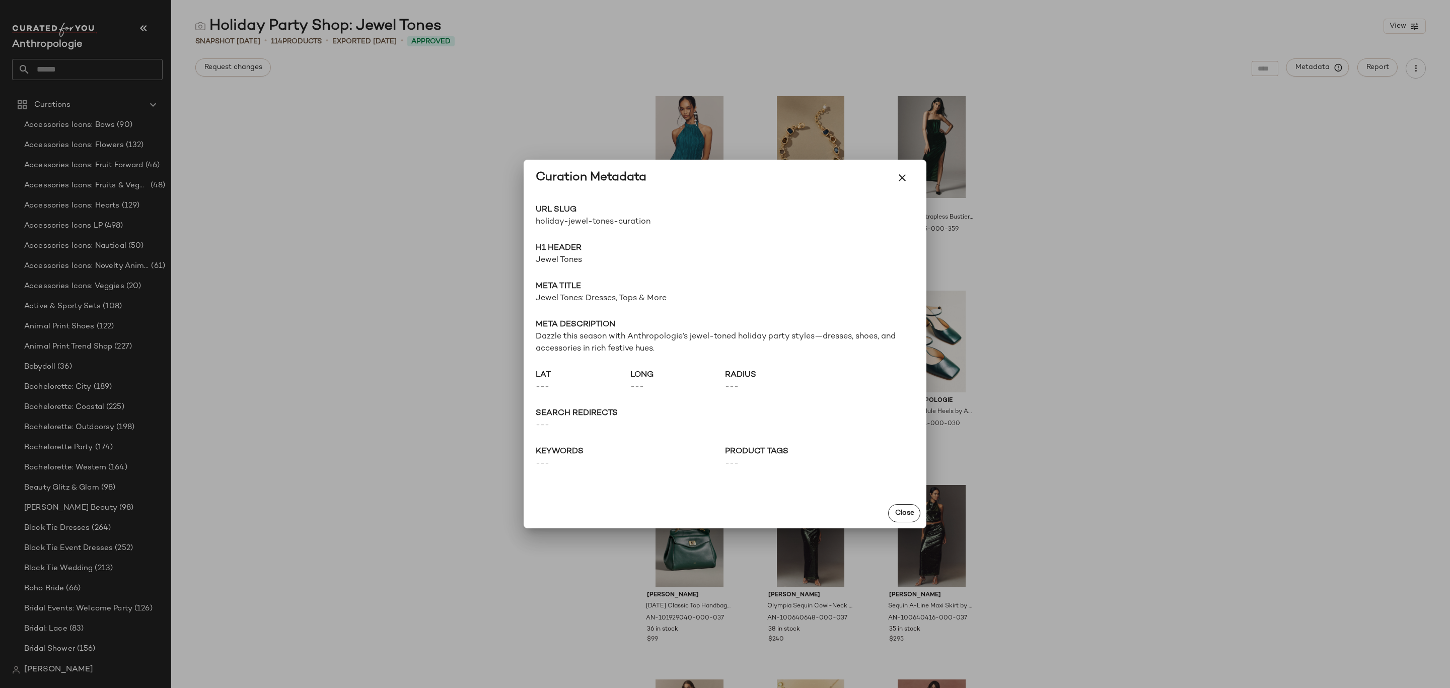
click at [598, 222] on span "holiday-jewel-tones-curation" at bounding box center [630, 222] width 189 height 12
copy div "holiday-jewel-tones-curation Go to Shop"
